Goal: Information Seeking & Learning: Learn about a topic

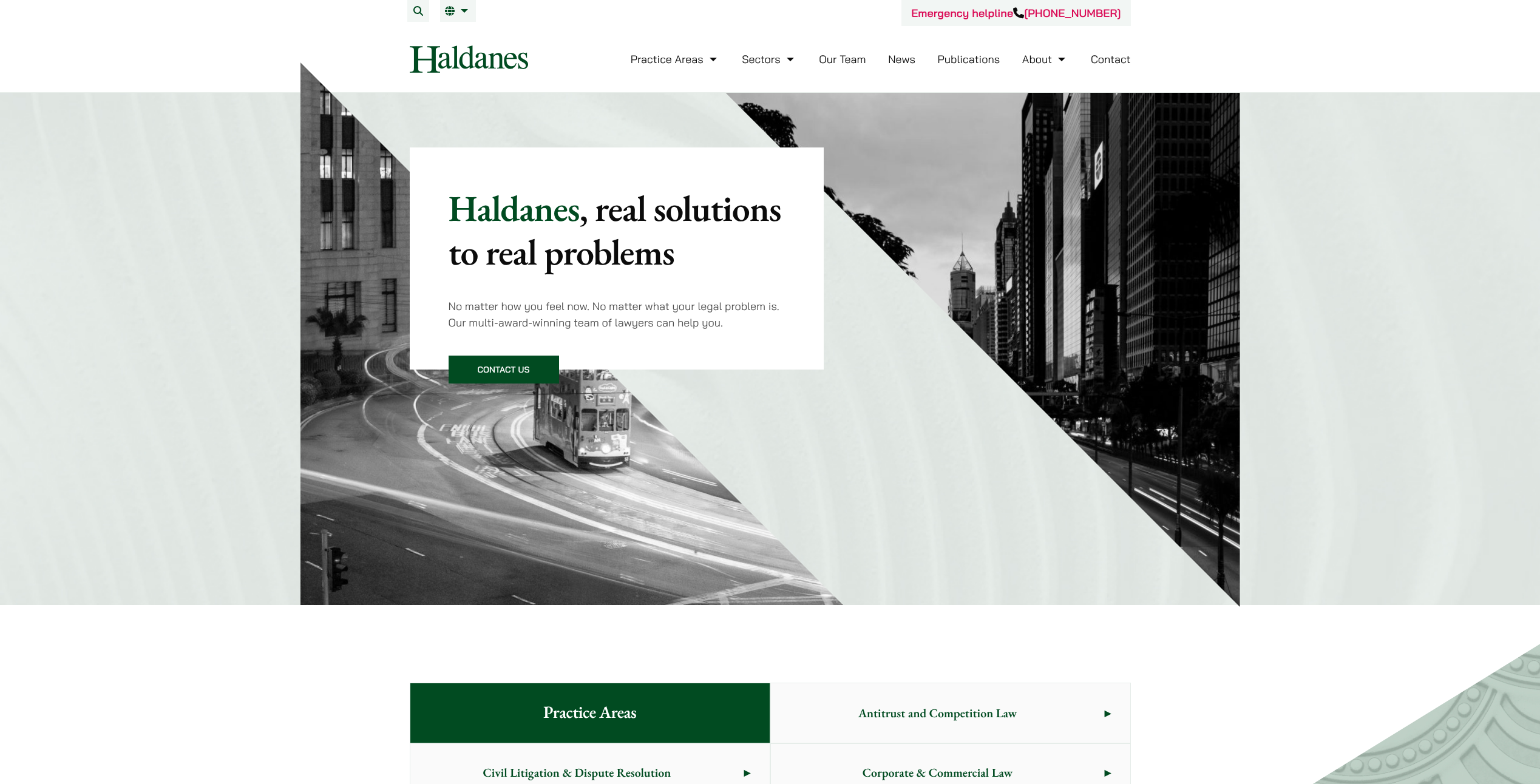
click at [854, 59] on link "Our Team" at bounding box center [842, 59] width 47 height 14
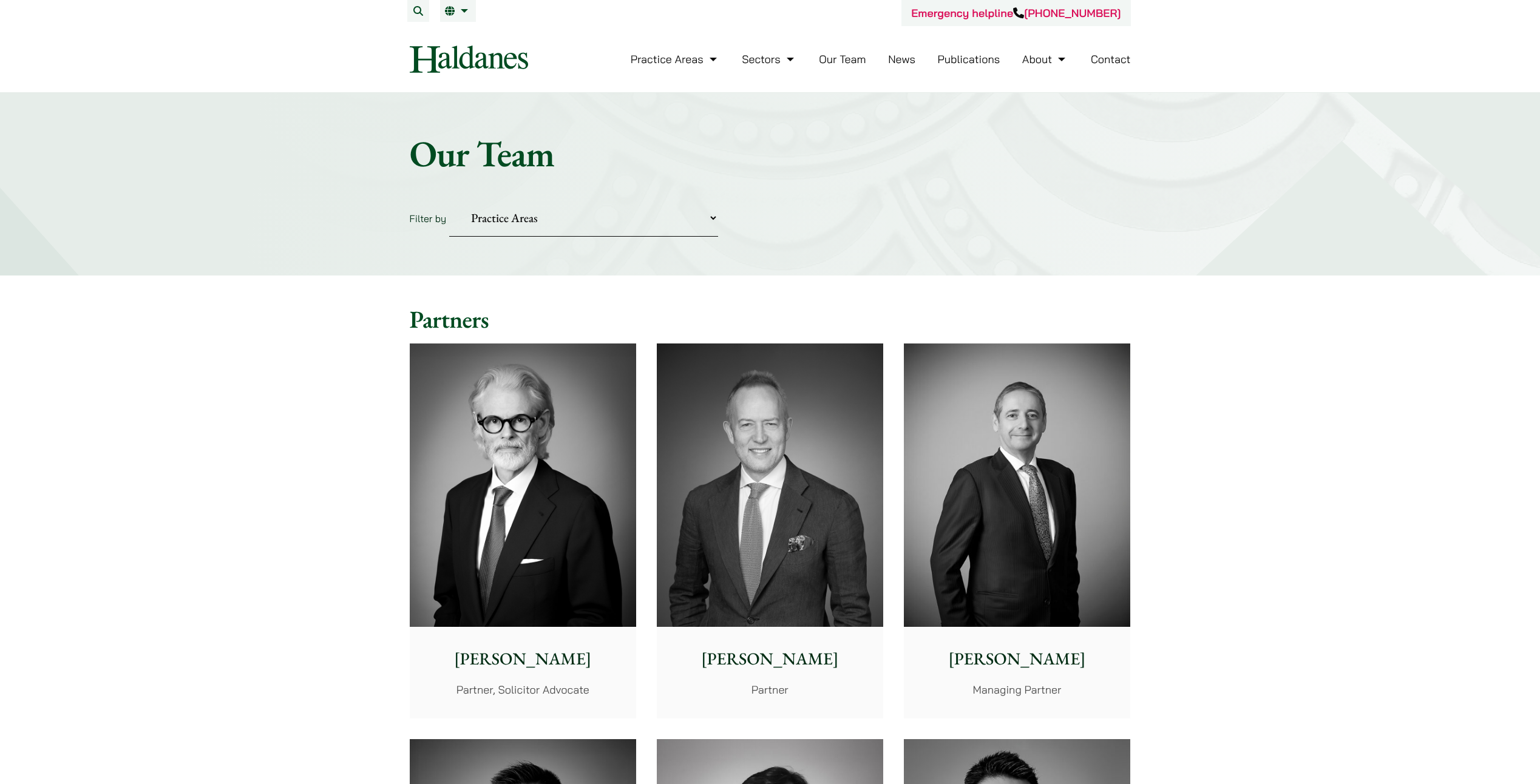
click at [712, 219] on select "Practice Areas Antitrust and Competition Civil Litigation & Dispute Resolution …" at bounding box center [583, 218] width 269 height 37
click at [1046, 58] on link "About" at bounding box center [1046, 59] width 46 height 14
